Goal: Information Seeking & Learning: Understand process/instructions

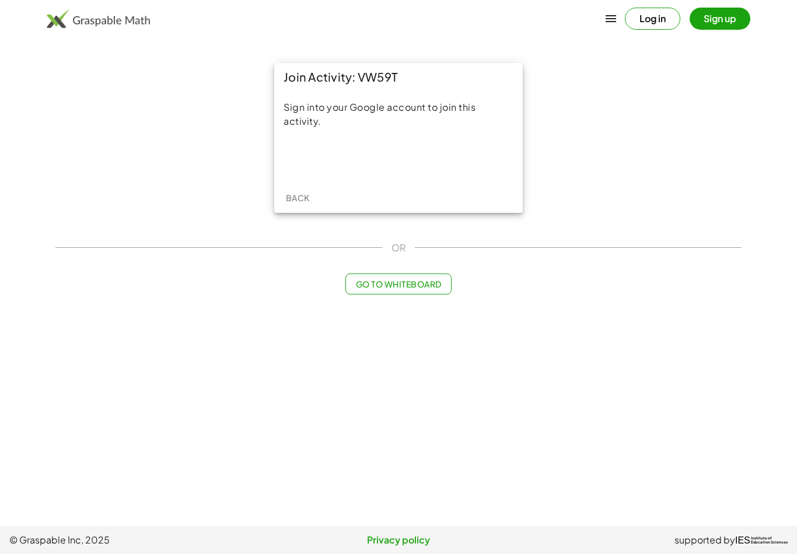
click at [417, 170] on div "Sign in with Google. Opens in new tab" at bounding box center [398, 159] width 107 height 26
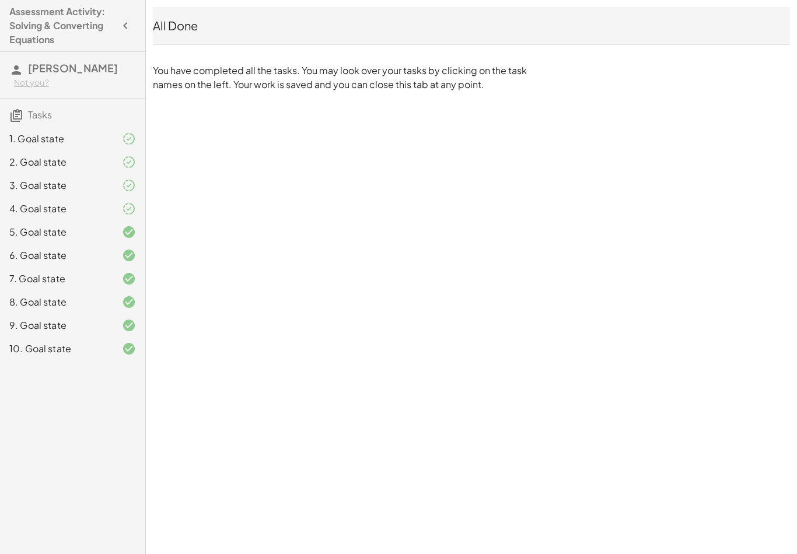
click at [113, 257] on div at bounding box center [119, 256] width 33 height 14
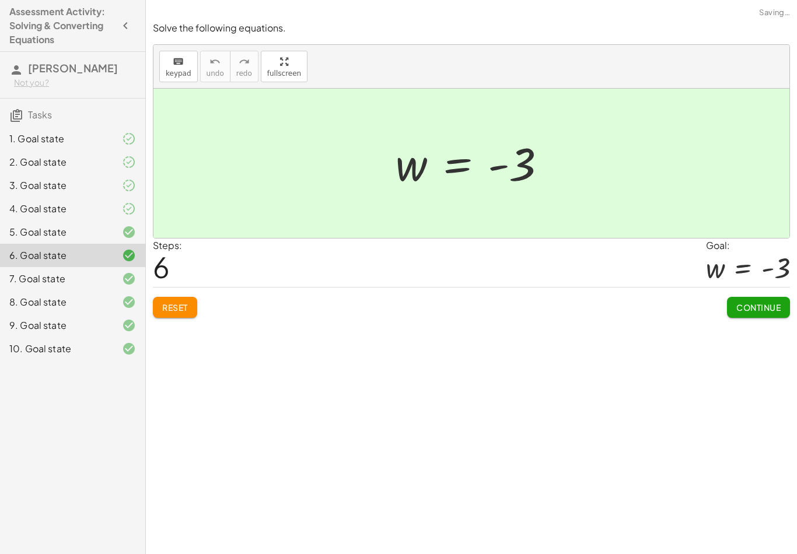
click at [121, 226] on div at bounding box center [119, 232] width 33 height 14
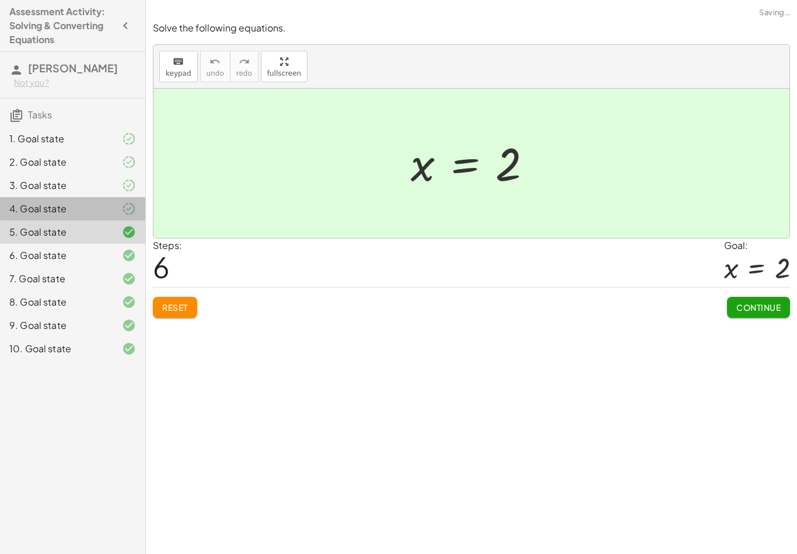
click at [104, 207] on div at bounding box center [119, 209] width 33 height 14
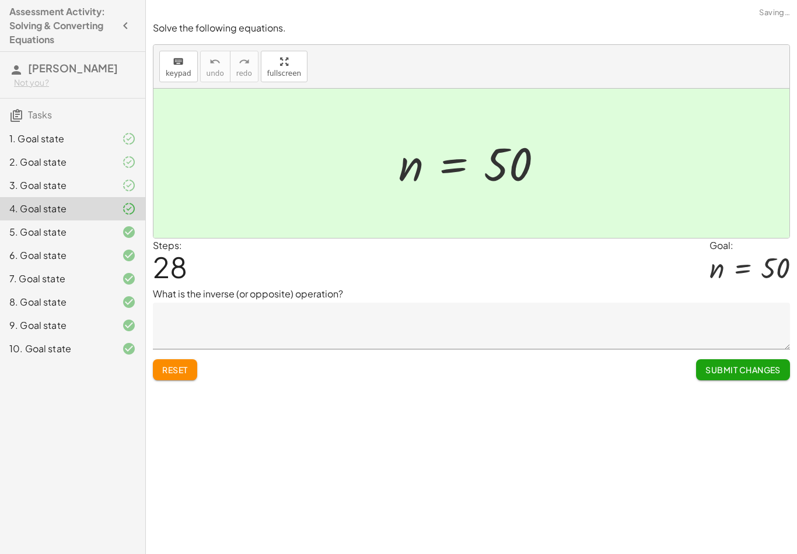
click at [97, 167] on div "2. Goal state" at bounding box center [56, 162] width 94 height 14
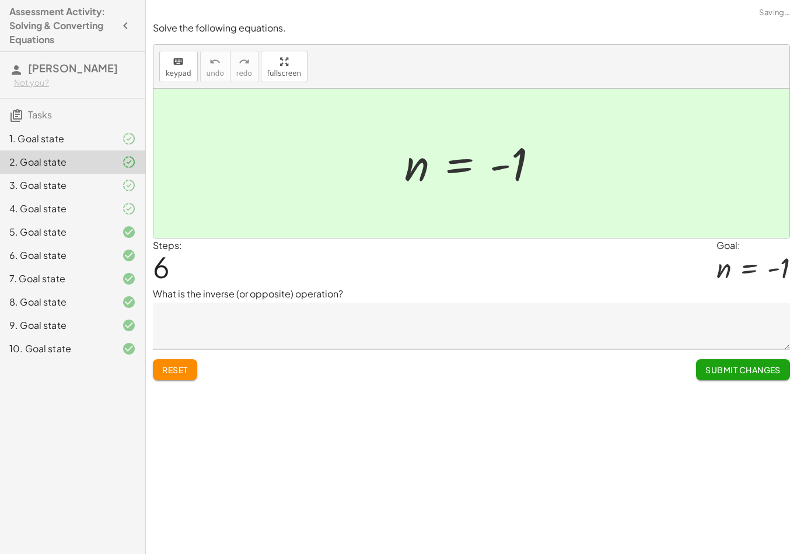
click at [88, 174] on div "1. Goal state" at bounding box center [72, 185] width 145 height 23
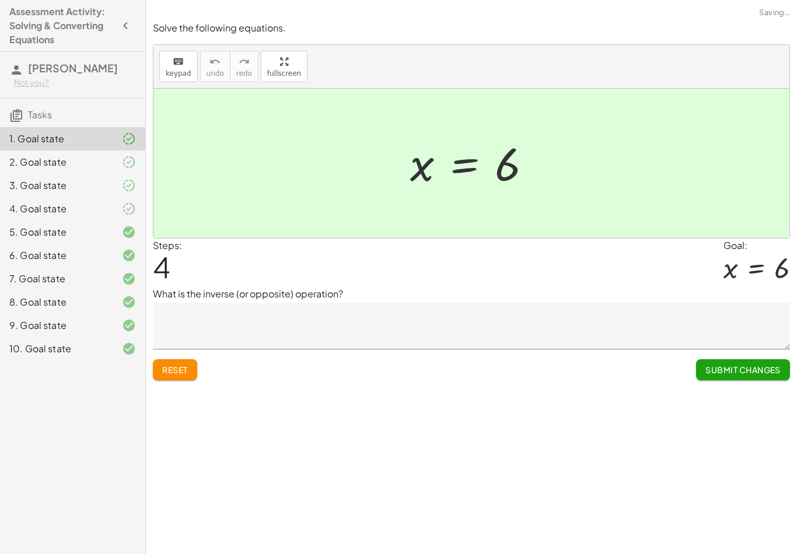
click at [83, 114] on h3 "Tasks" at bounding box center [72, 111] width 145 height 25
click at [71, 142] on div "1. Goal state" at bounding box center [56, 139] width 94 height 14
